Goal: Transaction & Acquisition: Purchase product/service

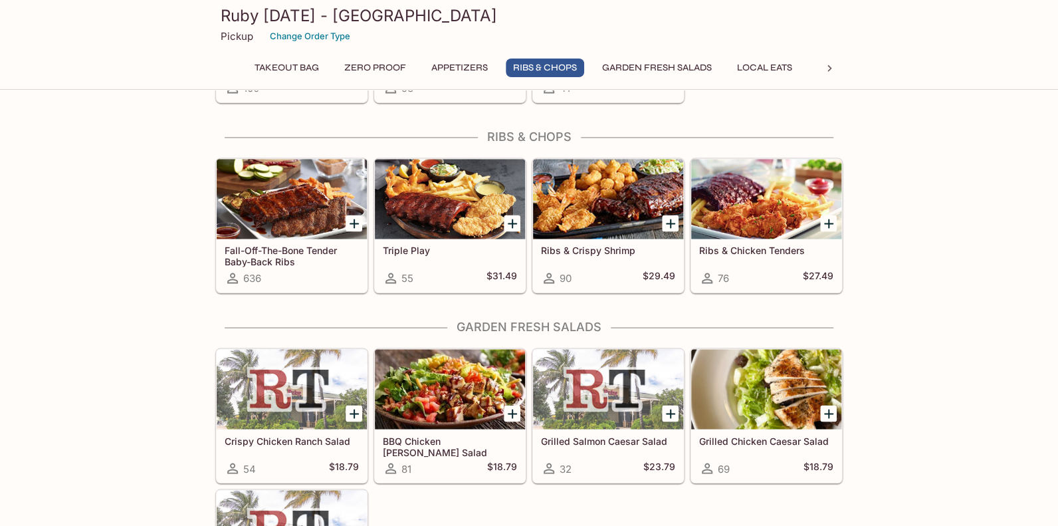
scroll to position [996, 0]
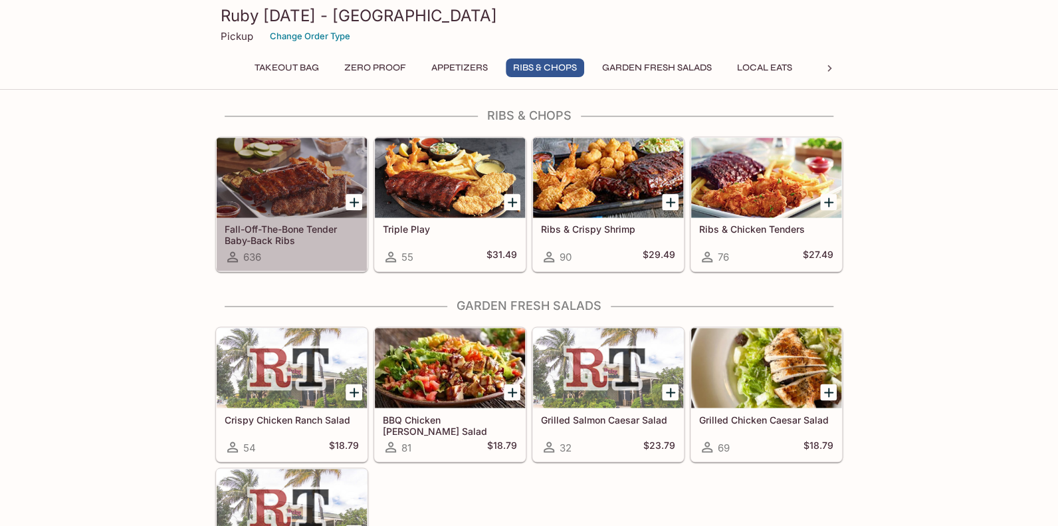
click at [268, 158] on div at bounding box center [292, 178] width 150 height 80
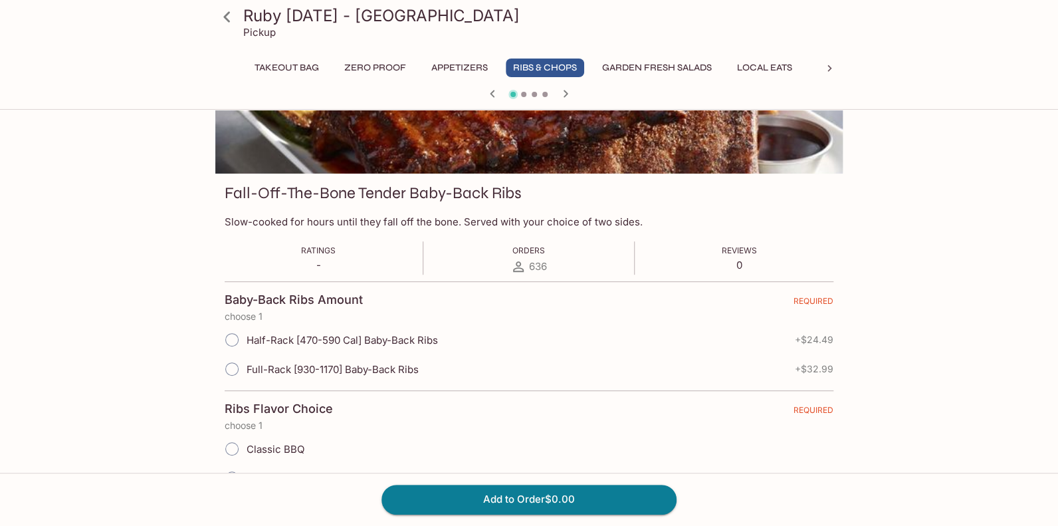
scroll to position [132, 0]
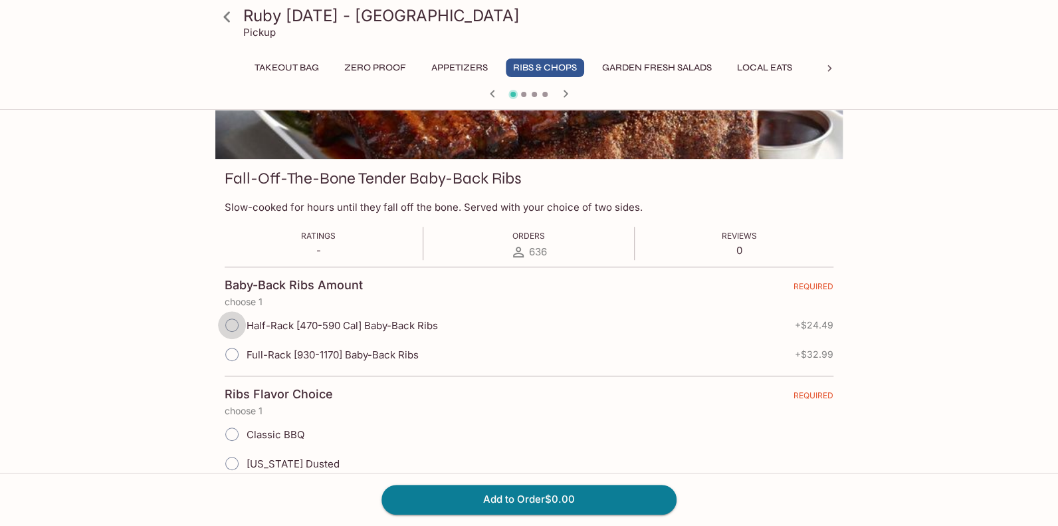
click at [232, 322] on input "Half-Rack [470-590 Cal] Baby-Back Ribs" at bounding box center [232, 325] width 28 height 28
radio input "true"
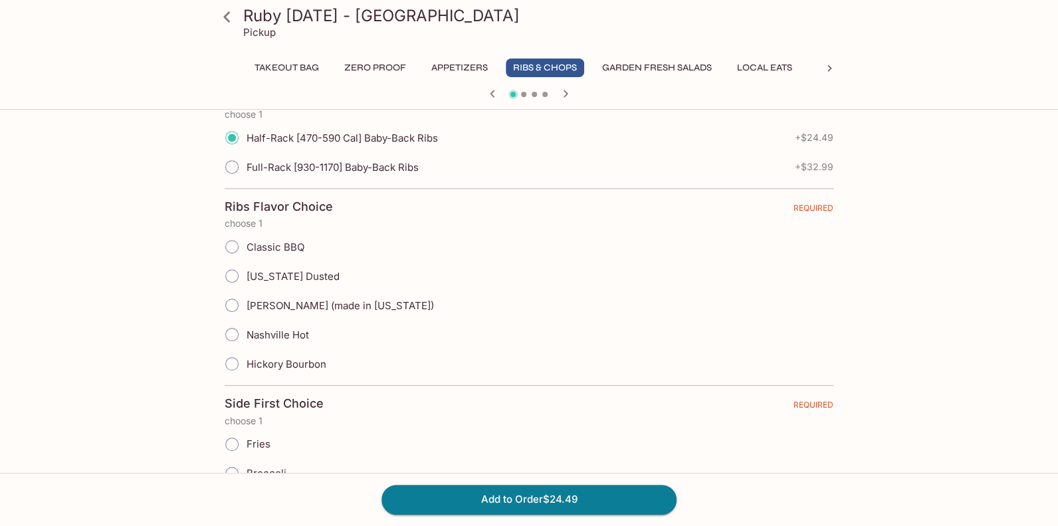
scroll to position [332, 0]
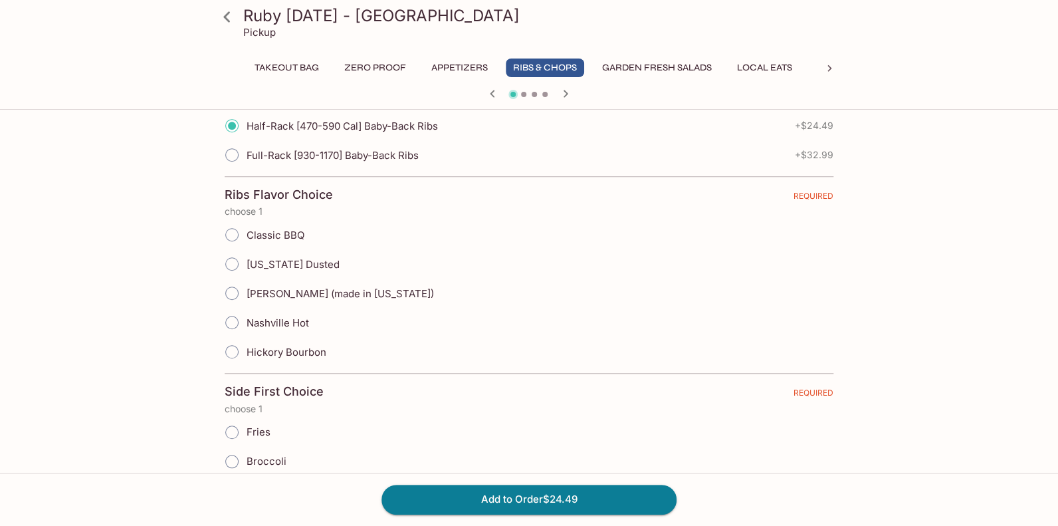
click at [233, 293] on input "Mango Kiawe (made in Hawaii)" at bounding box center [232, 293] width 28 height 28
radio input "true"
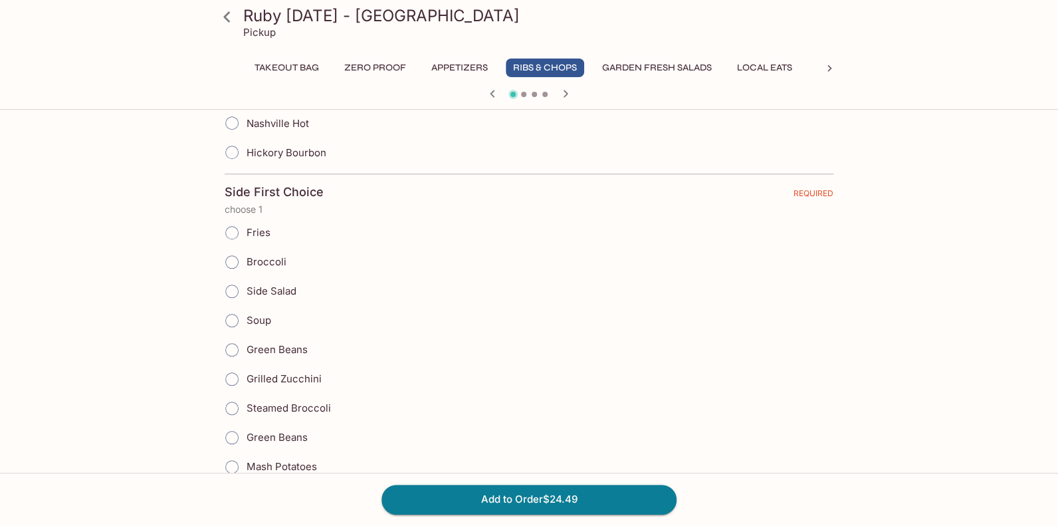
scroll to position [597, 0]
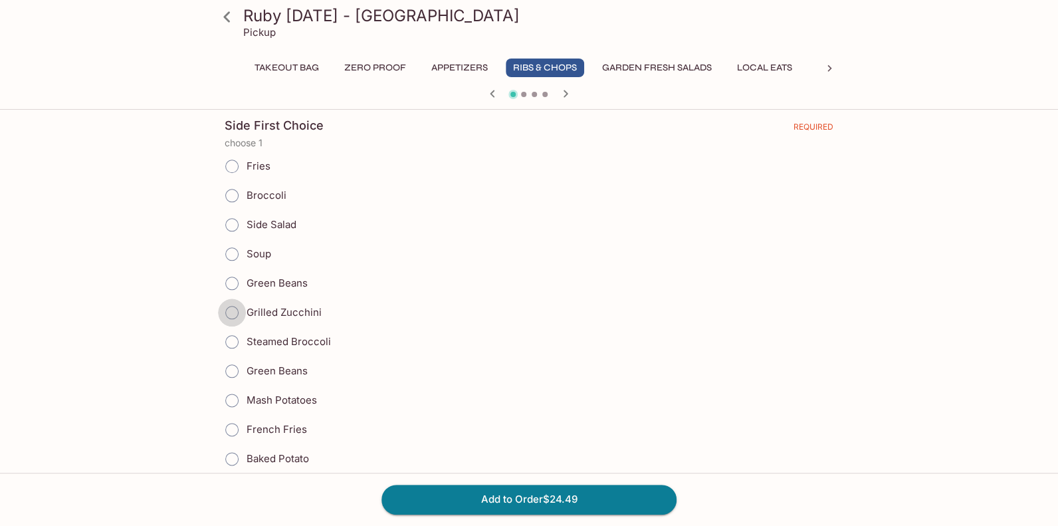
click at [230, 308] on input "Grilled Zucchini" at bounding box center [232, 312] width 28 height 28
radio input "true"
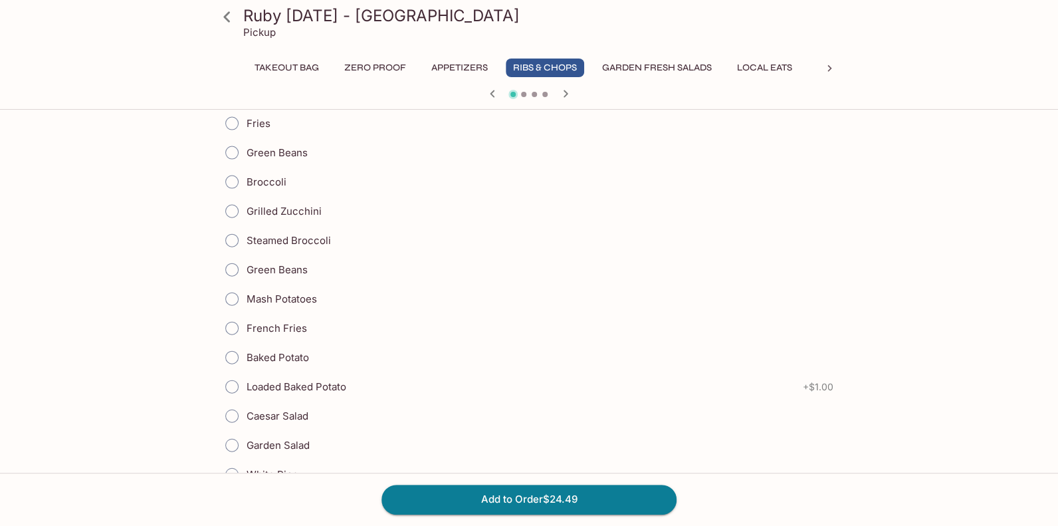
scroll to position [1462, 0]
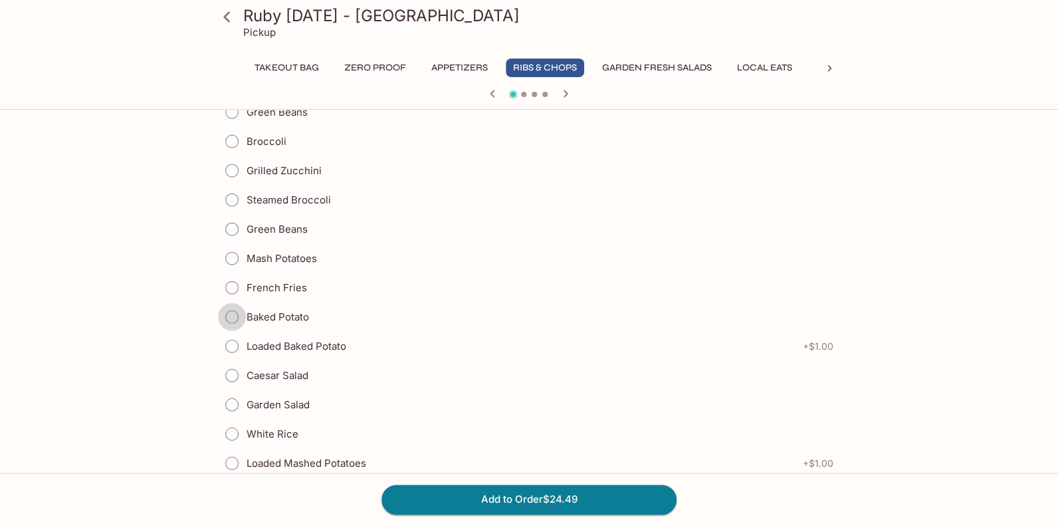
click at [231, 305] on input "Baked Potato" at bounding box center [232, 317] width 28 height 28
radio input "true"
click at [233, 307] on input "Baked Potato" at bounding box center [232, 317] width 28 height 28
click at [231, 334] on input "Loaded Baked Potato" at bounding box center [232, 346] width 28 height 28
radio input "true"
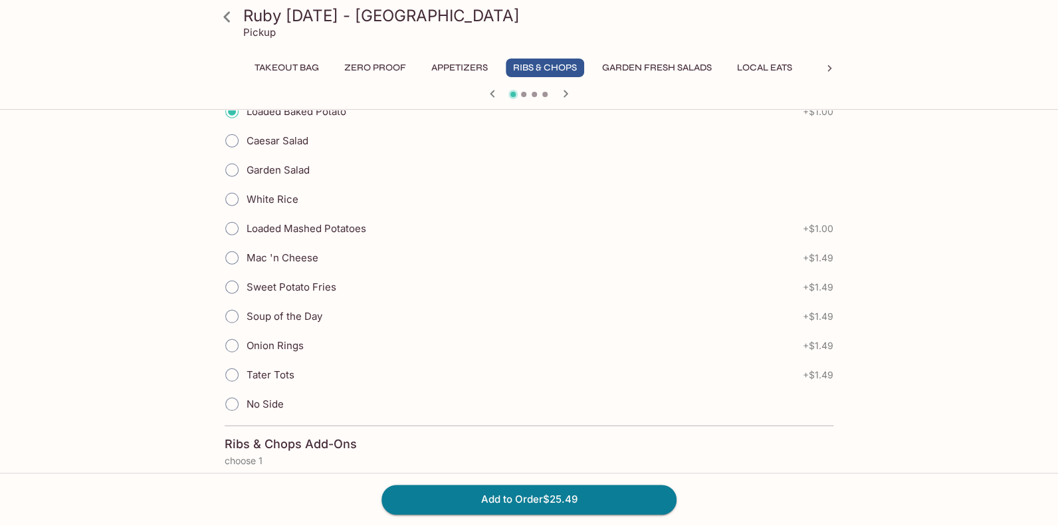
scroll to position [1727, 0]
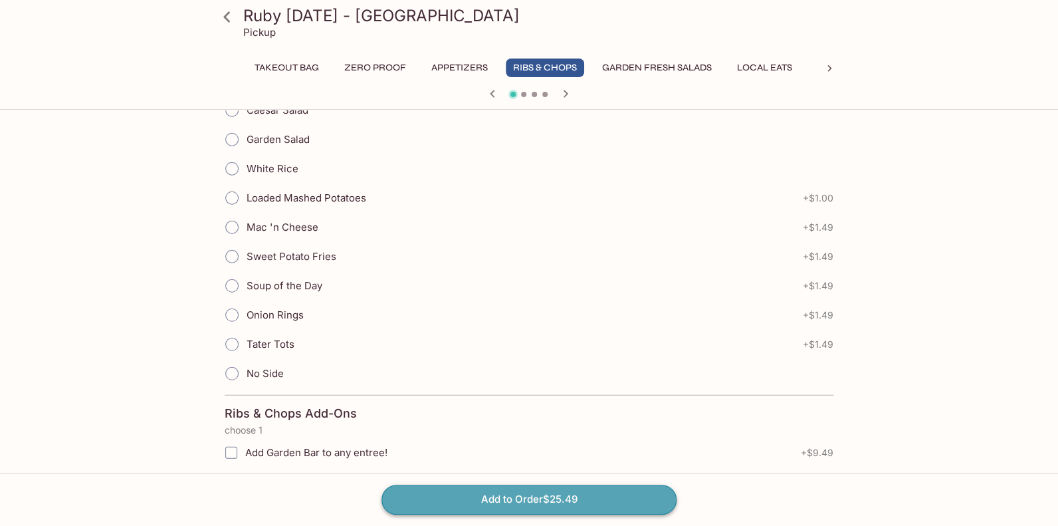
click at [518, 499] on button "Add to Order $25.49" at bounding box center [528, 498] width 295 height 29
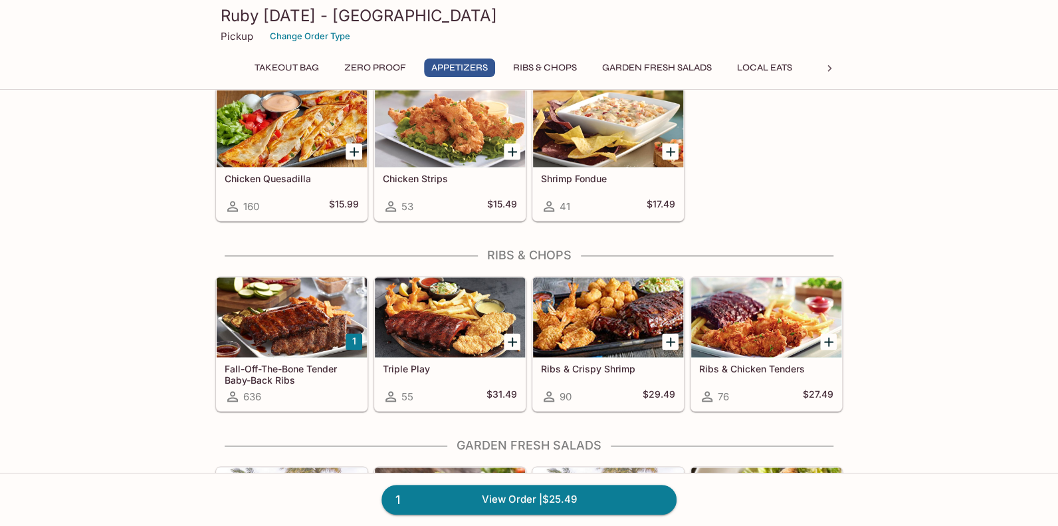
scroll to position [930, 0]
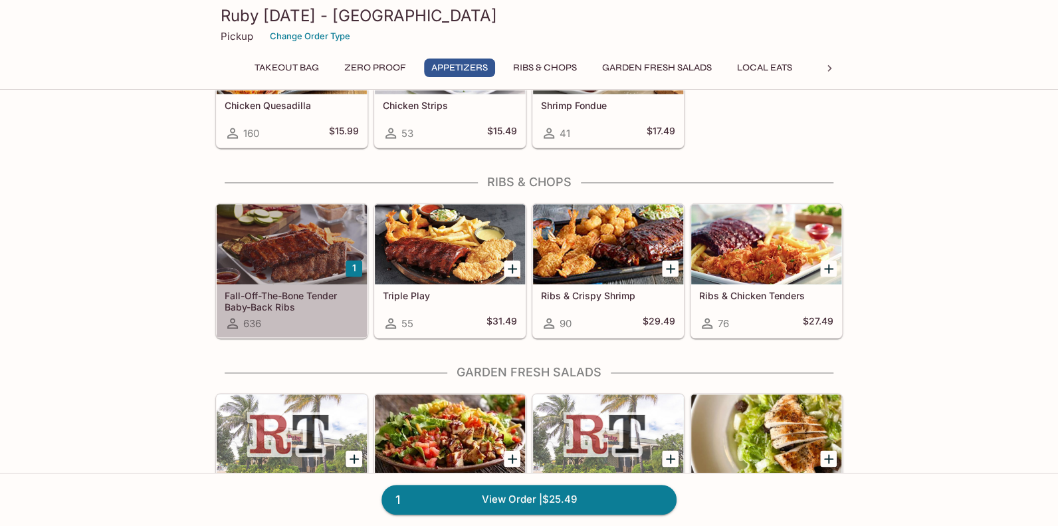
click at [283, 247] on div at bounding box center [292, 244] width 150 height 80
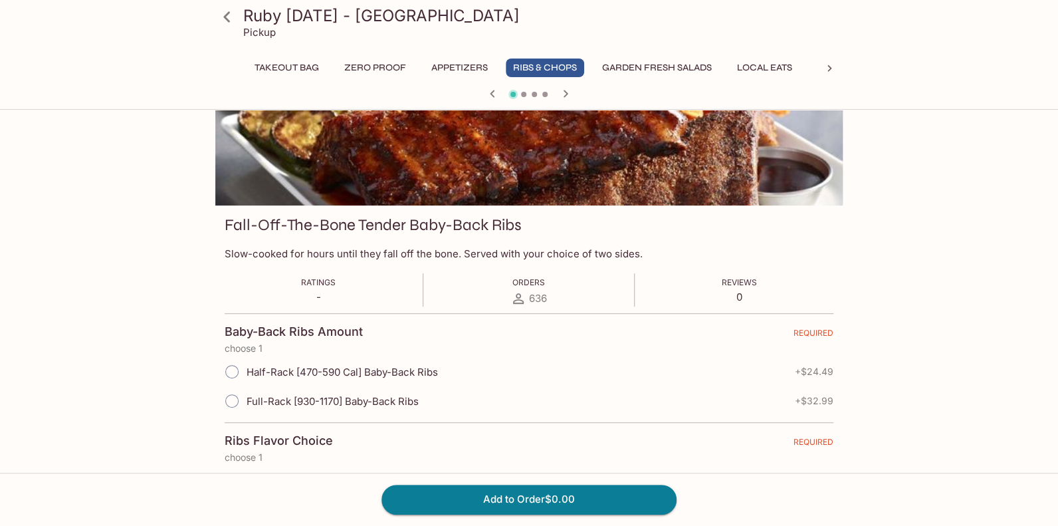
scroll to position [199, 0]
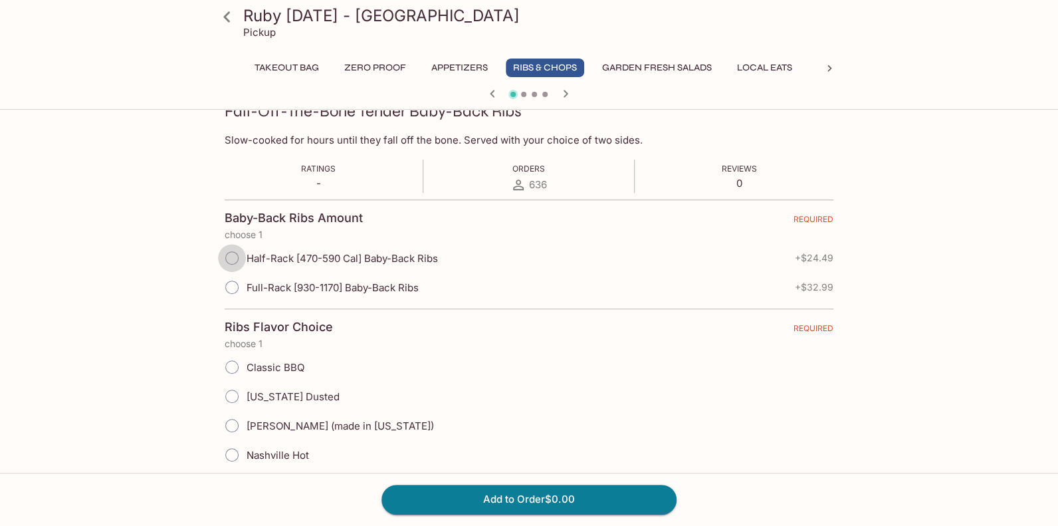
click at [229, 257] on input "Half-Rack [470-590 Cal] Baby-Back Ribs" at bounding box center [232, 258] width 28 height 28
radio input "true"
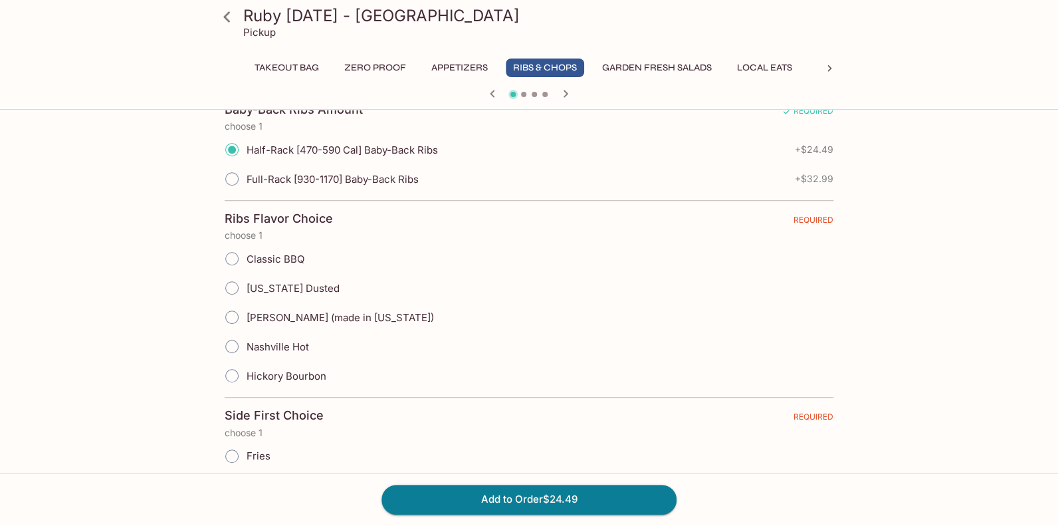
scroll to position [332, 0]
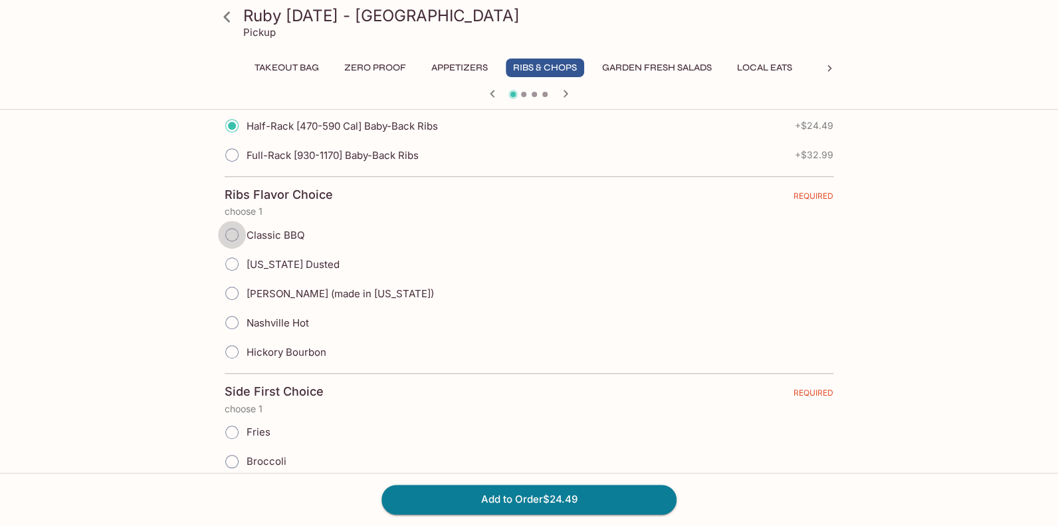
click at [230, 232] on input "Classic BBQ" at bounding box center [232, 235] width 28 height 28
radio input "true"
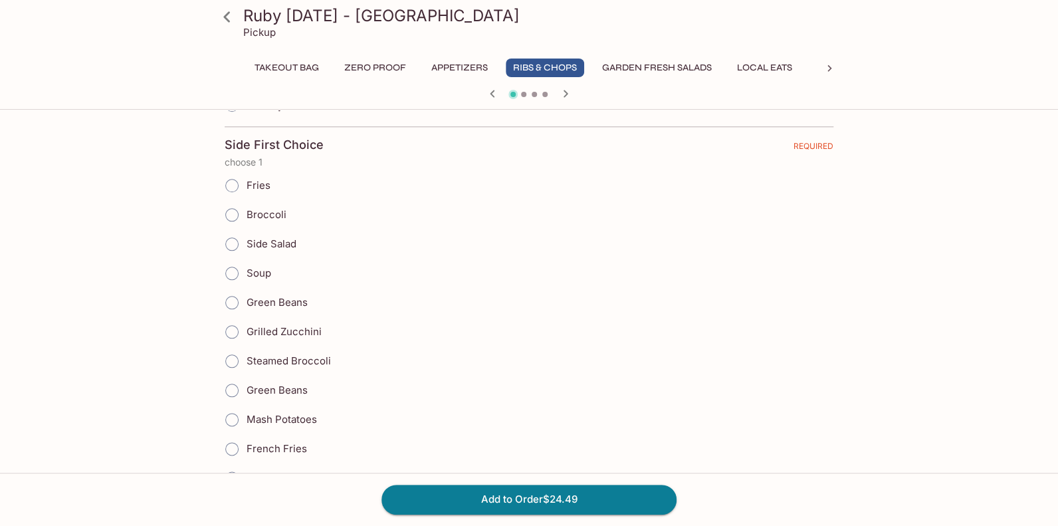
scroll to position [597, 0]
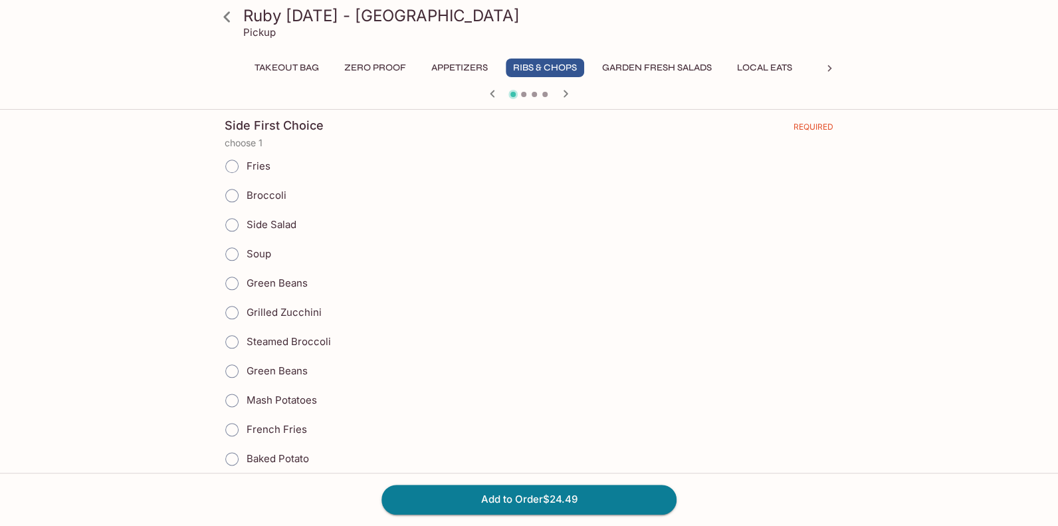
click at [232, 307] on input "Grilled Zucchini" at bounding box center [232, 312] width 28 height 28
radio input "true"
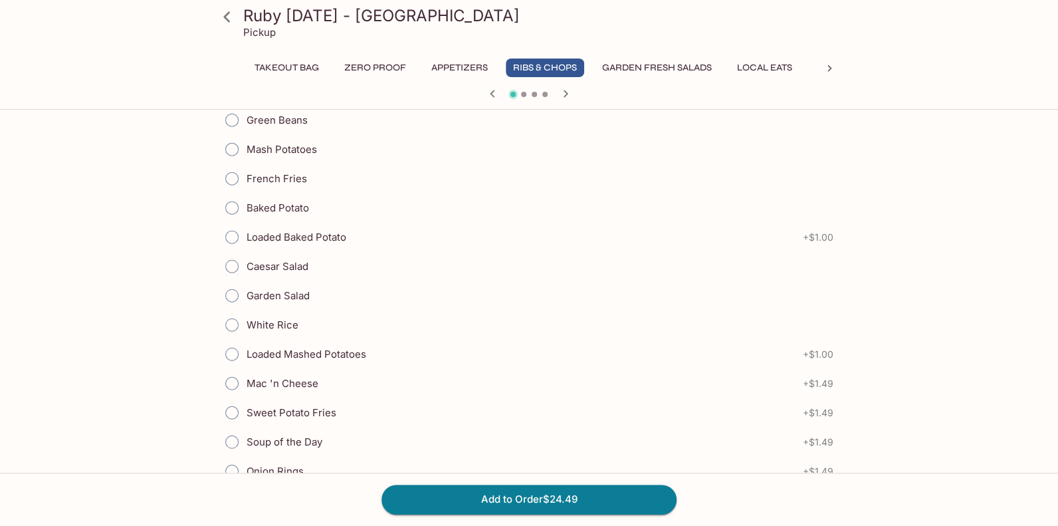
scroll to position [1595, 0]
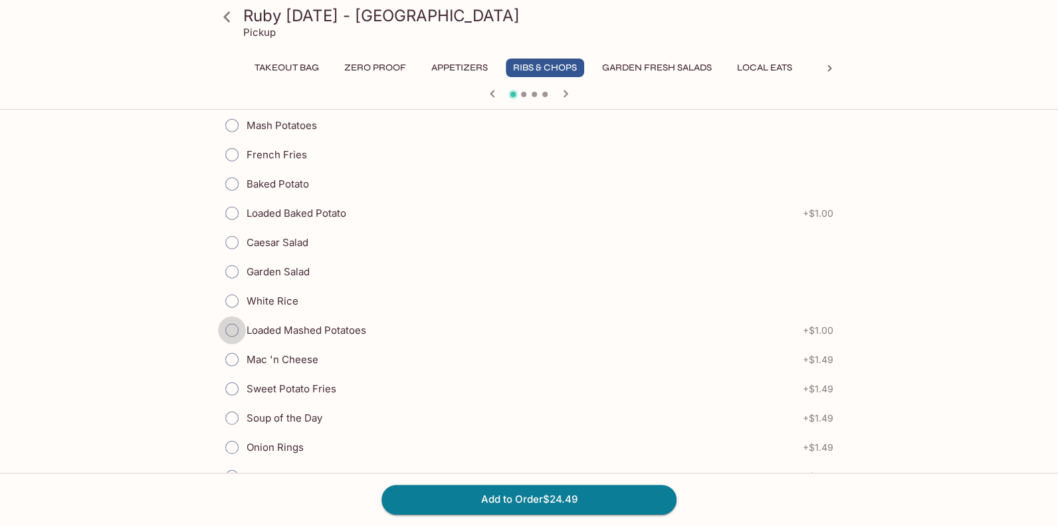
click at [233, 320] on input "Loaded Mashed Potatoes" at bounding box center [232, 330] width 28 height 28
radio input "true"
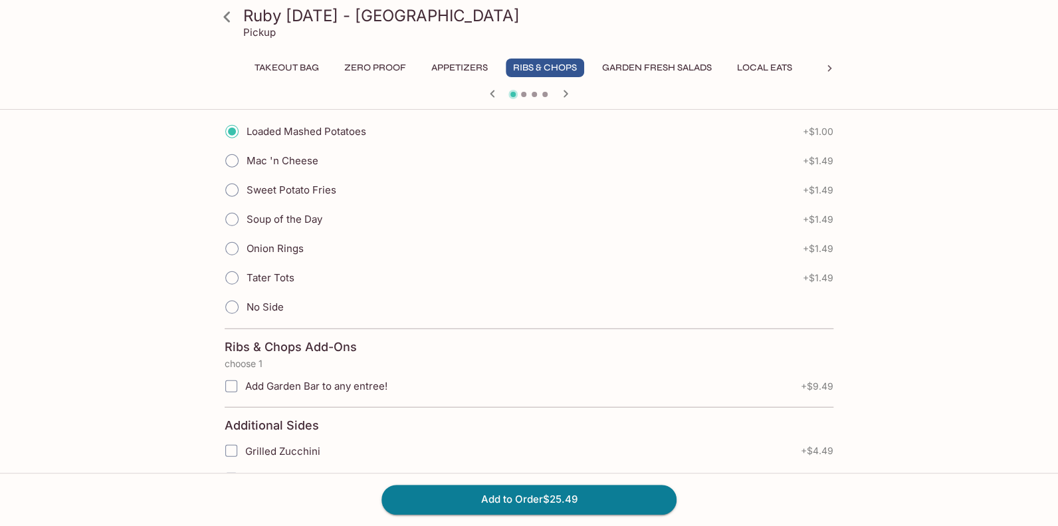
scroll to position [1860, 0]
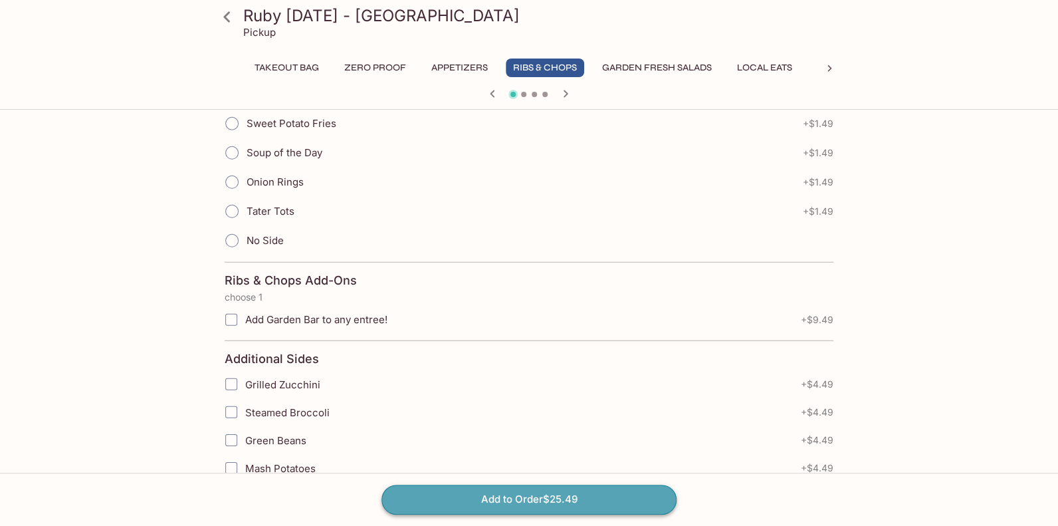
click at [468, 496] on button "Add to Order $25.49" at bounding box center [528, 498] width 295 height 29
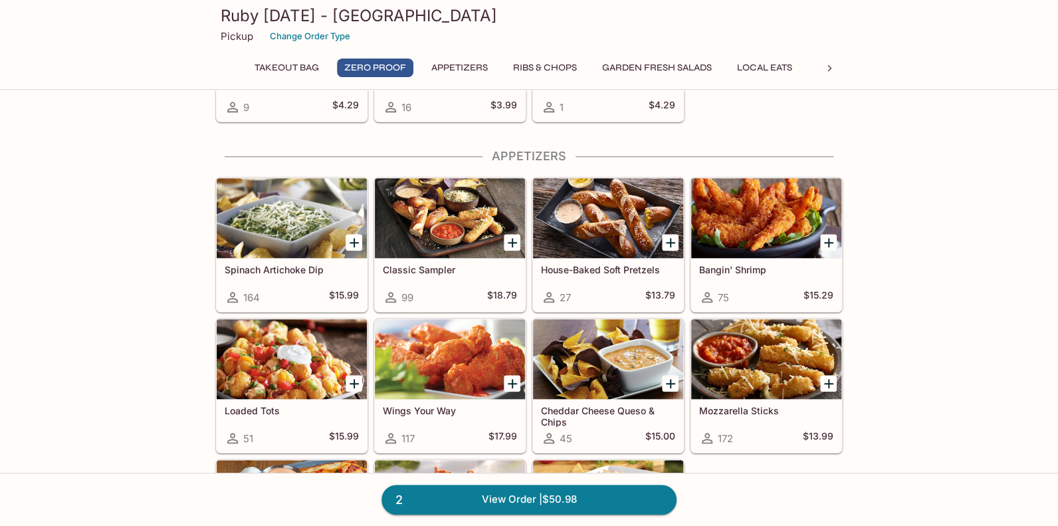
scroll to position [531, 0]
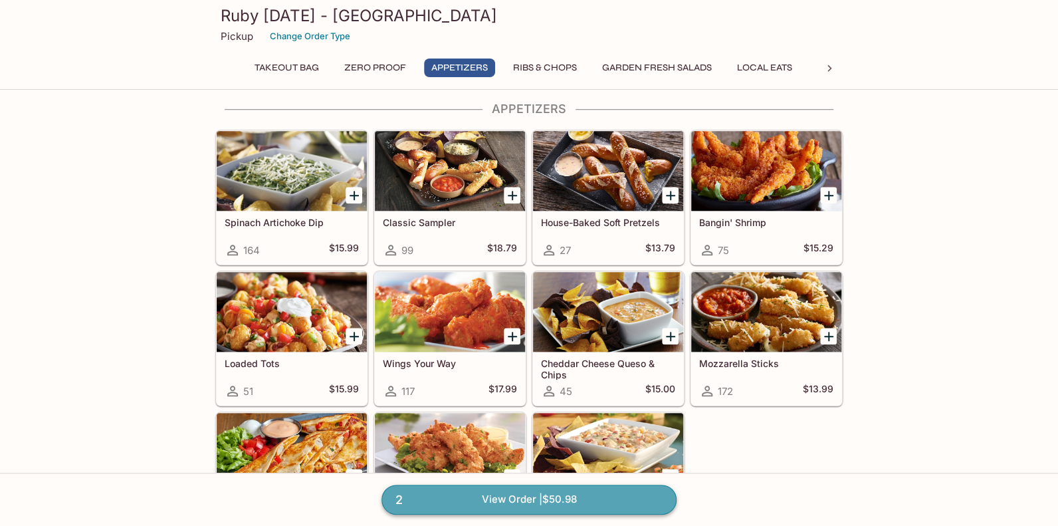
click at [507, 497] on link "2 View Order | $50.98" at bounding box center [528, 498] width 295 height 29
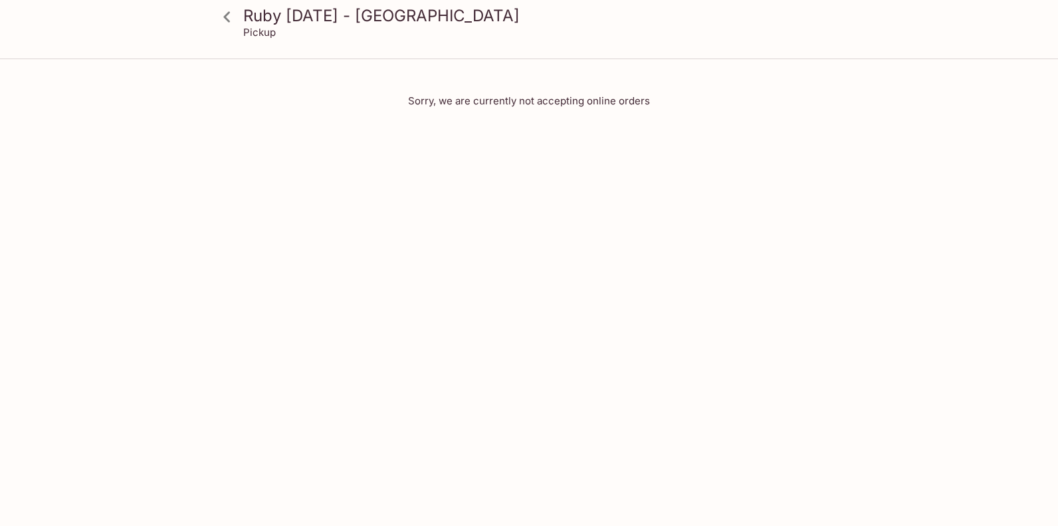
scroll to position [504, 0]
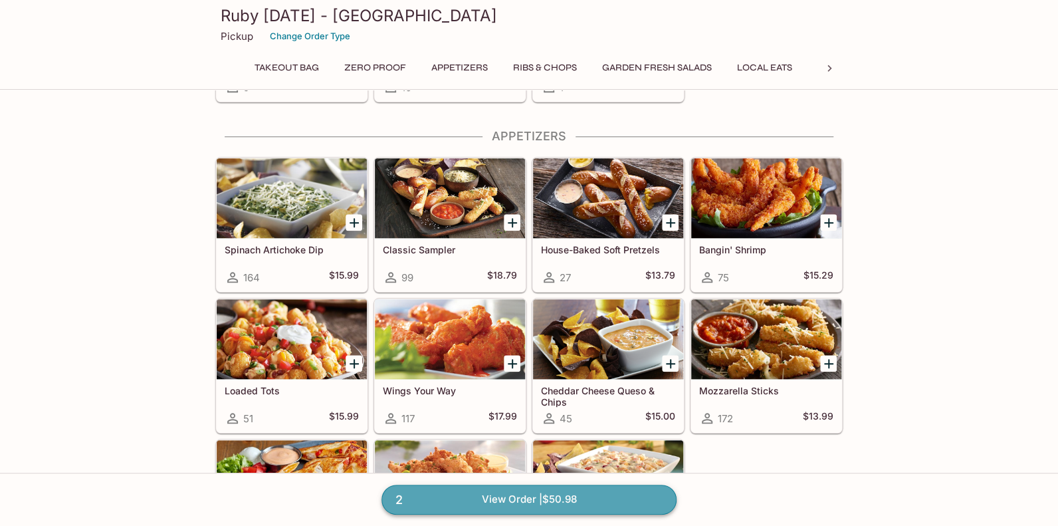
click at [486, 496] on link "2 View Order | $50.98" at bounding box center [528, 498] width 295 height 29
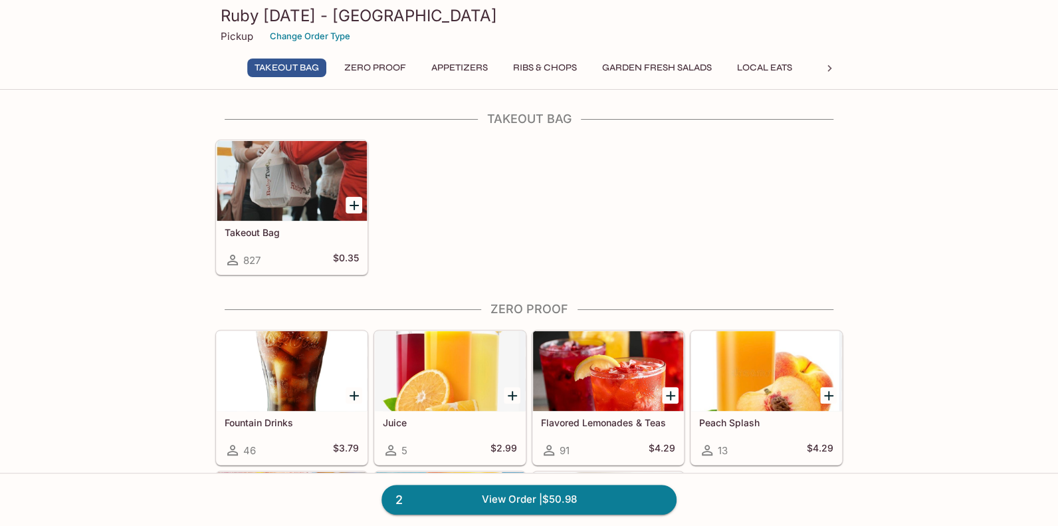
scroll to position [115, 0]
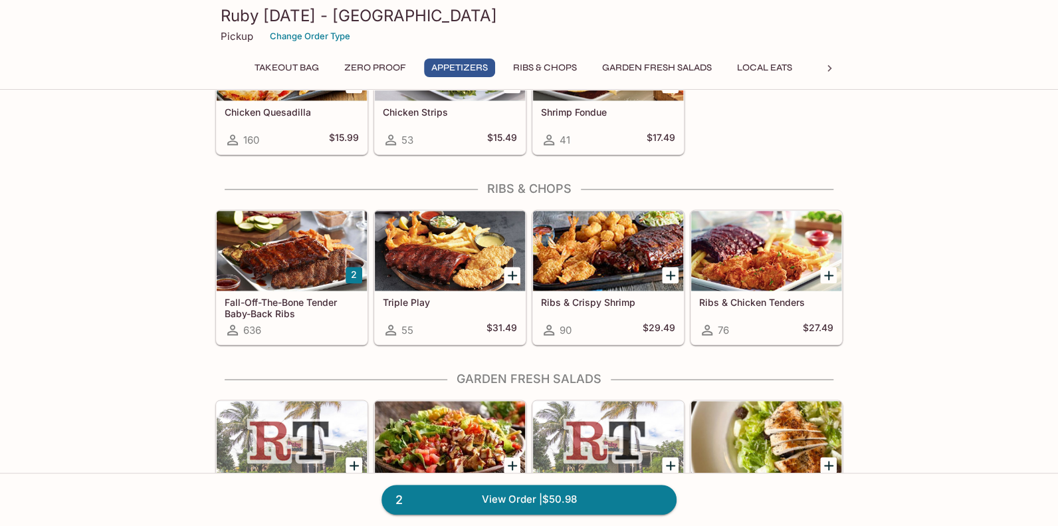
scroll to position [930, 0]
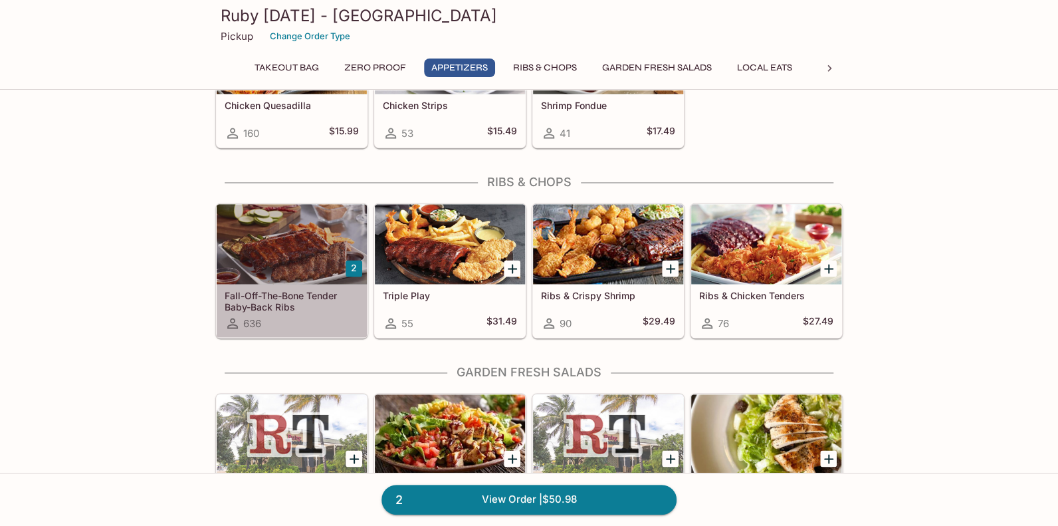
click at [256, 264] on div at bounding box center [292, 244] width 150 height 80
